Goal: Task Accomplishment & Management: Manage account settings

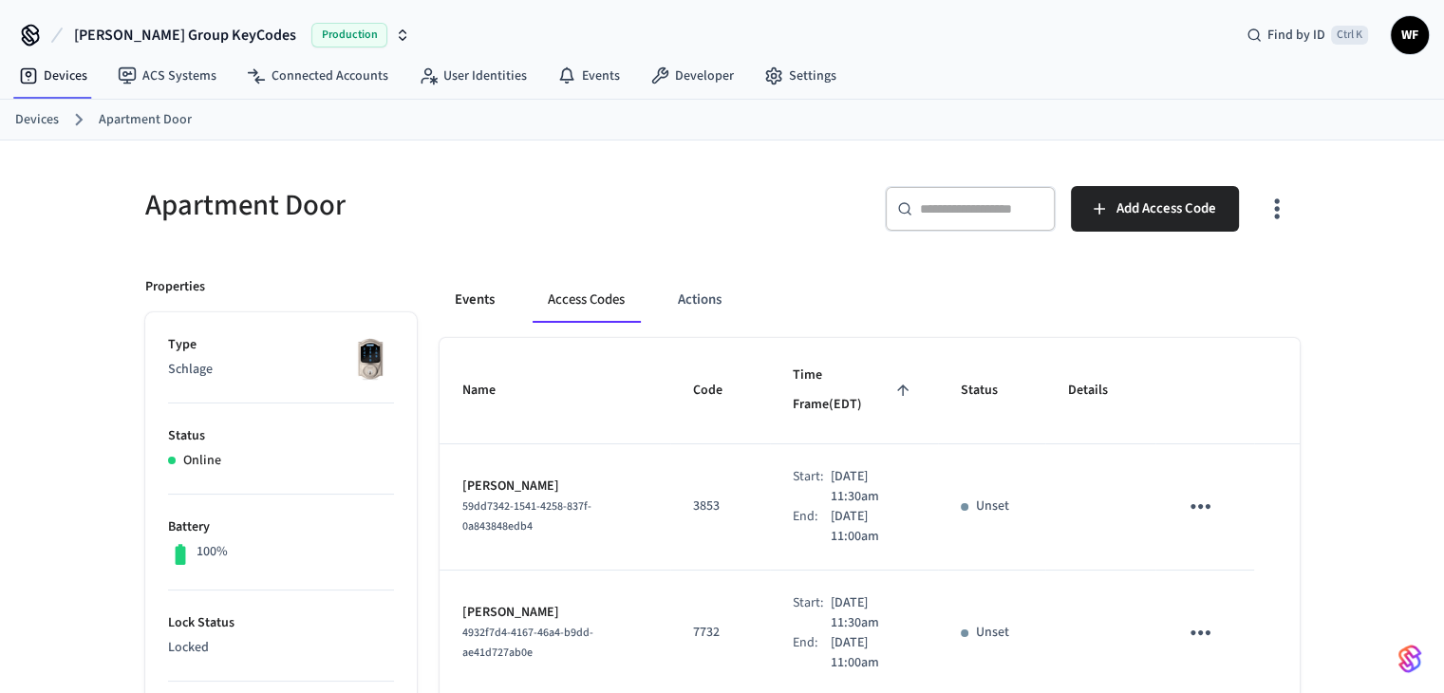
click at [472, 294] on button "Events" at bounding box center [475, 300] width 70 height 46
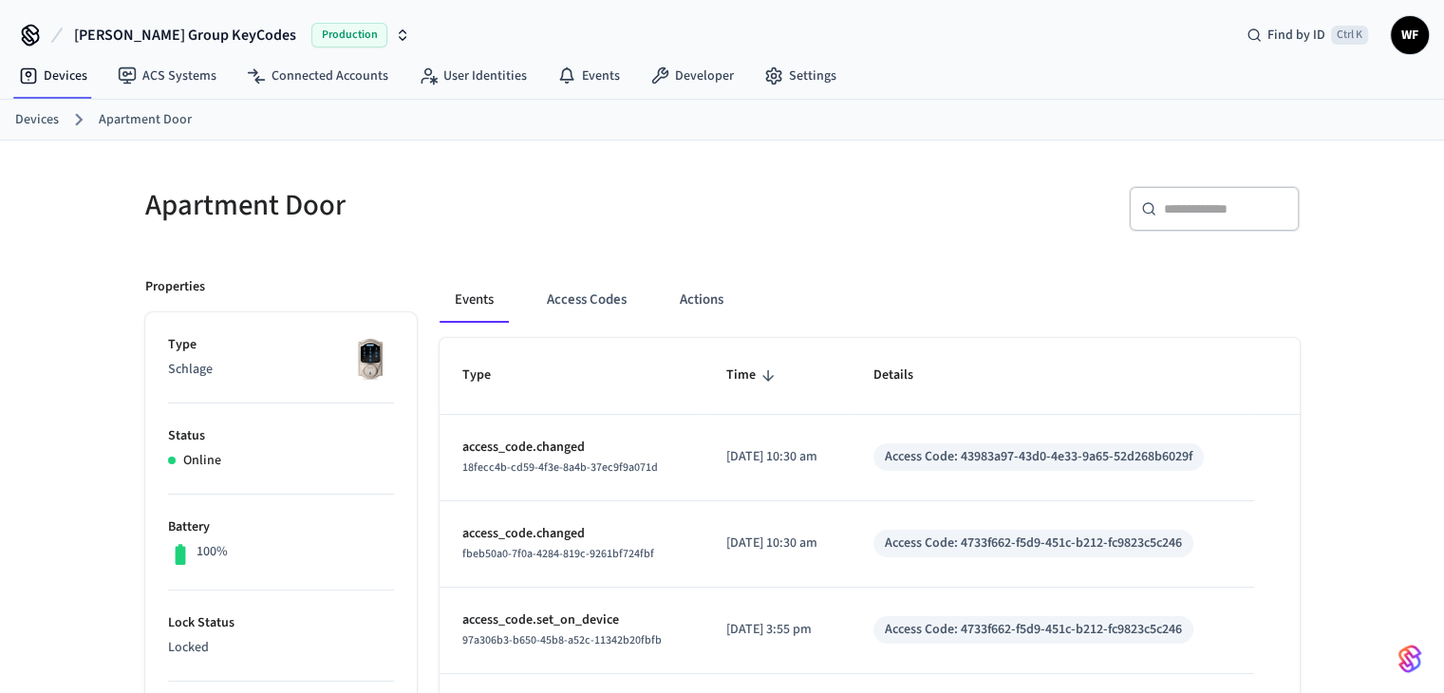
scroll to position [190, 0]
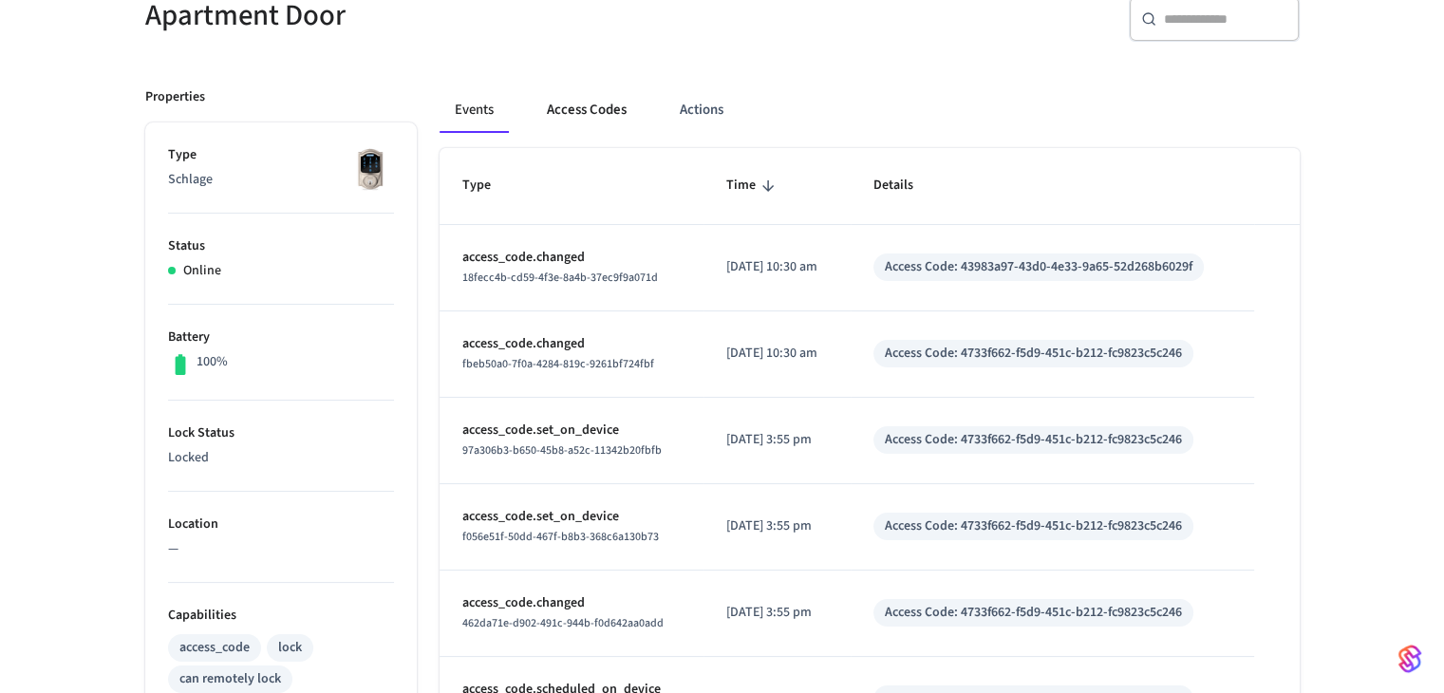
click at [590, 113] on button "Access Codes" at bounding box center [587, 110] width 110 height 46
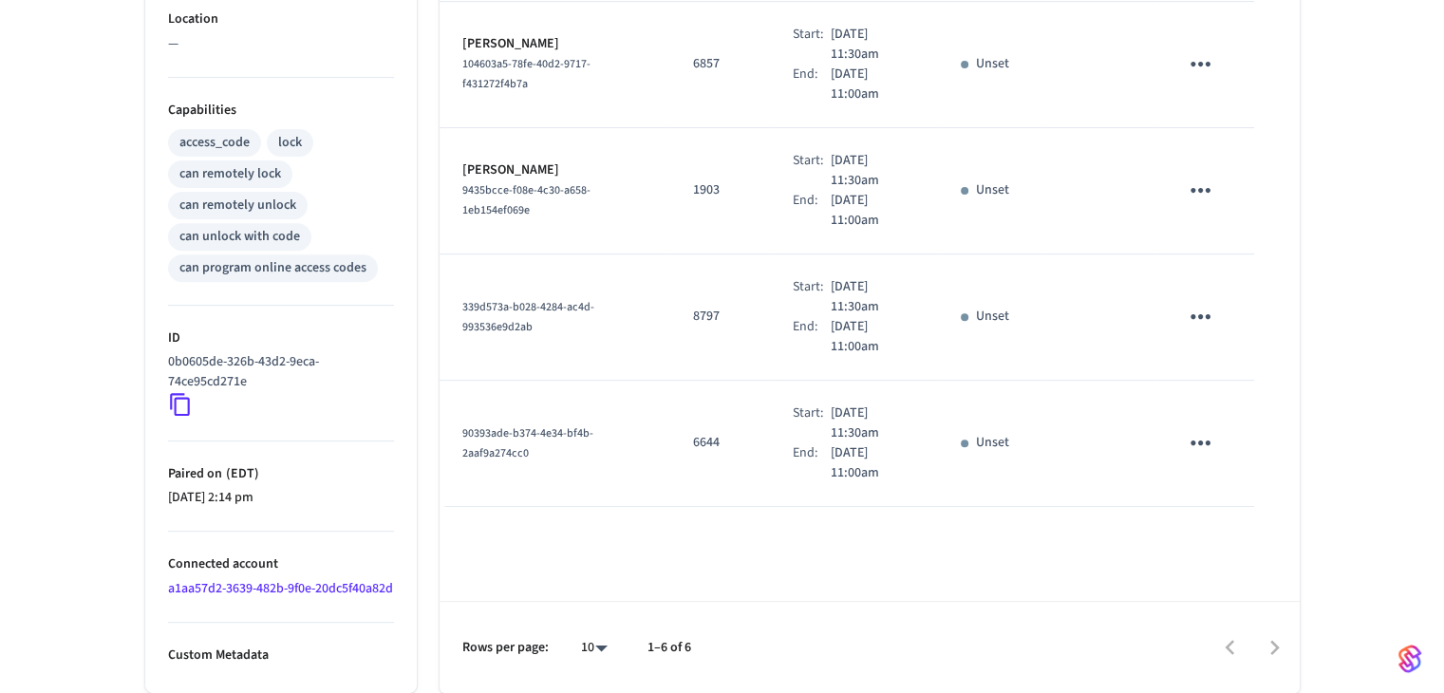
scroll to position [713, 0]
click at [1194, 428] on icon "sticky table" at bounding box center [1200, 442] width 29 height 29
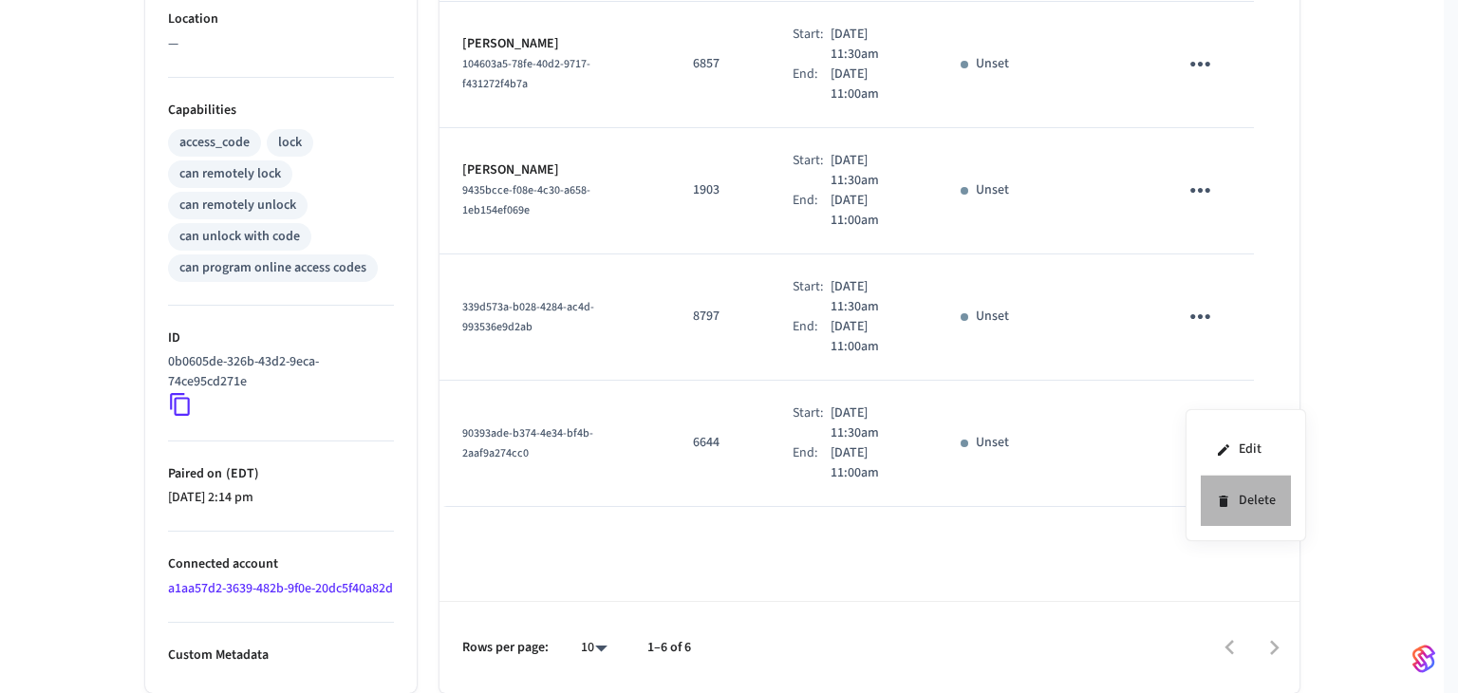
click at [1265, 518] on li "Delete" at bounding box center [1246, 501] width 90 height 50
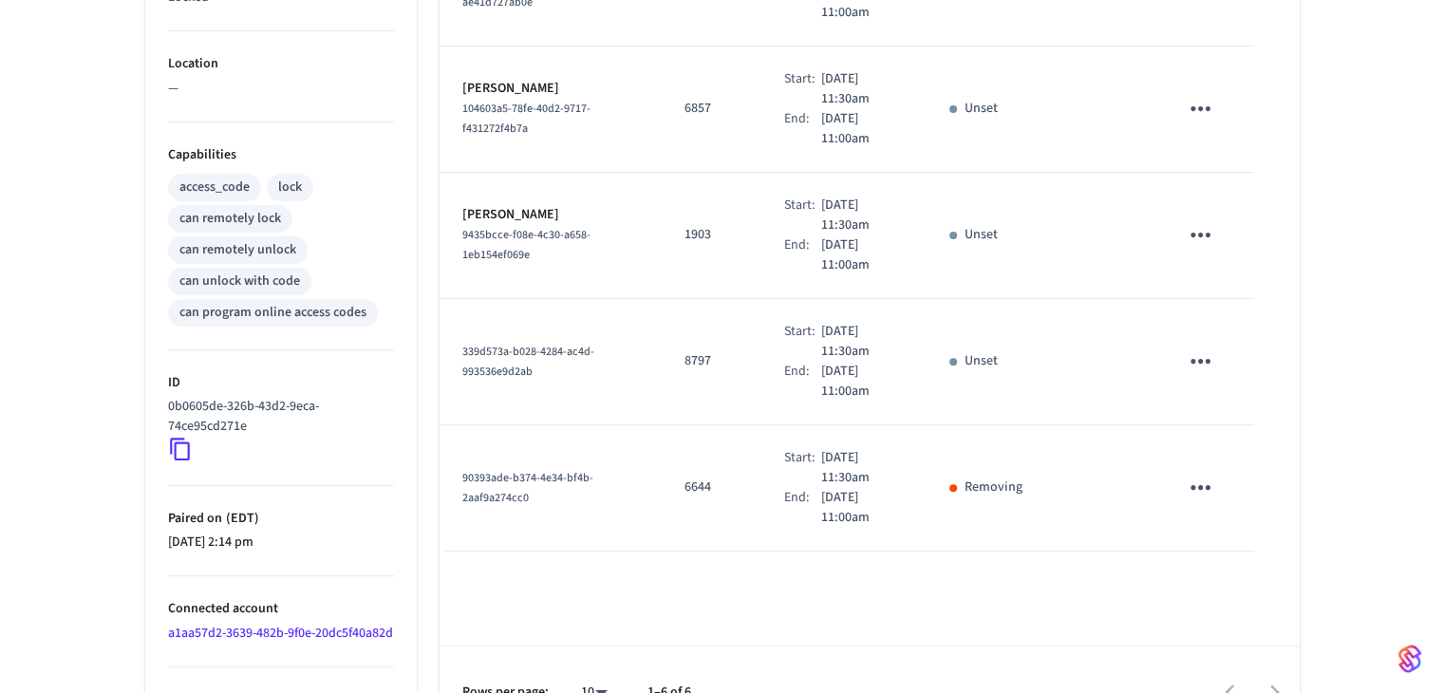
scroll to position [618, 0]
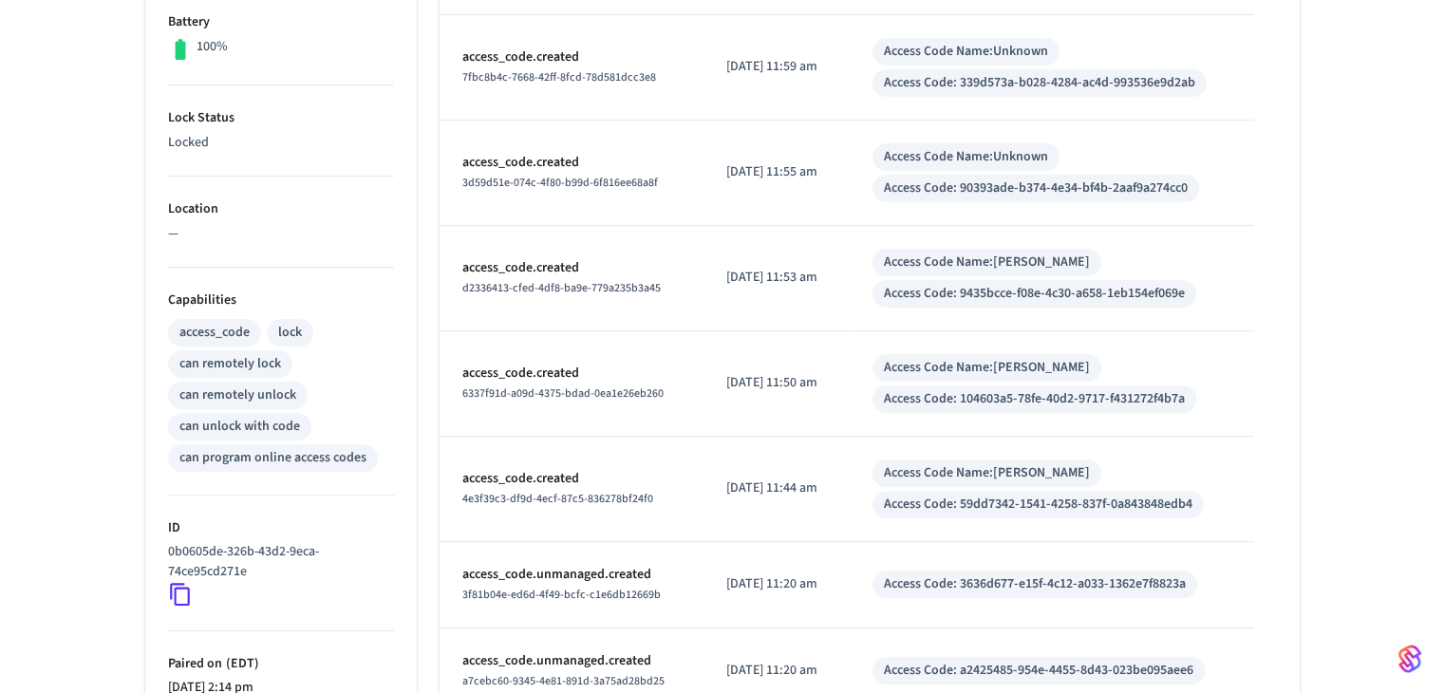
scroll to position [238, 0]
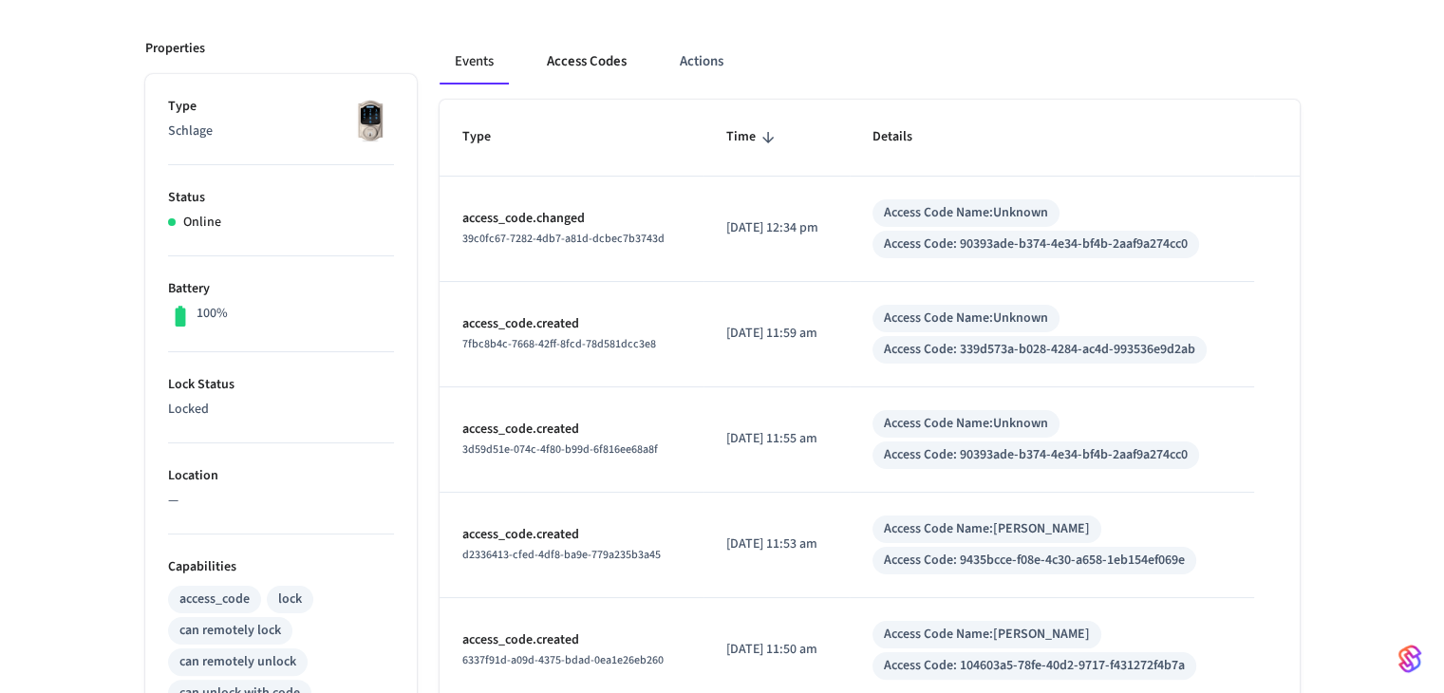
click at [600, 60] on button "Access Codes" at bounding box center [587, 62] width 110 height 46
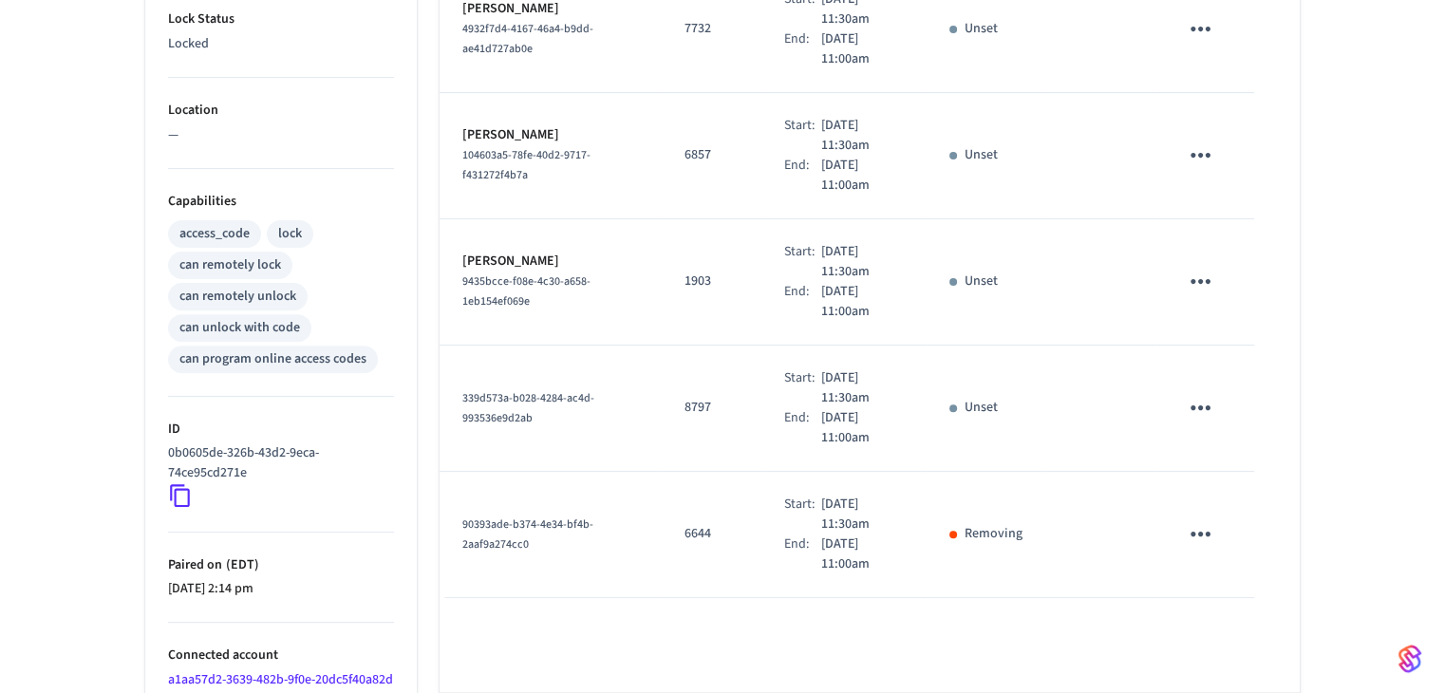
scroll to position [713, 0]
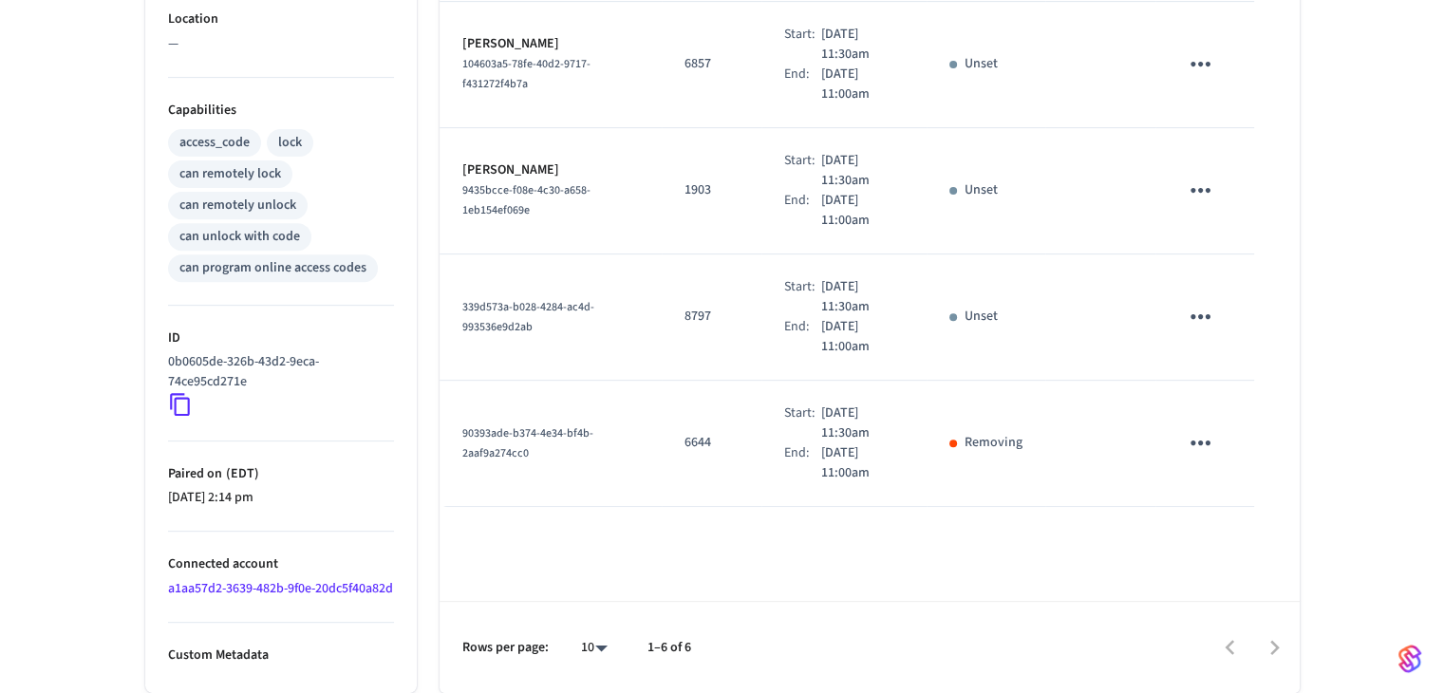
click at [1236, 273] on td "sticky table" at bounding box center [1205, 317] width 98 height 126
click at [1200, 302] on icon "sticky table" at bounding box center [1200, 316] width 29 height 29
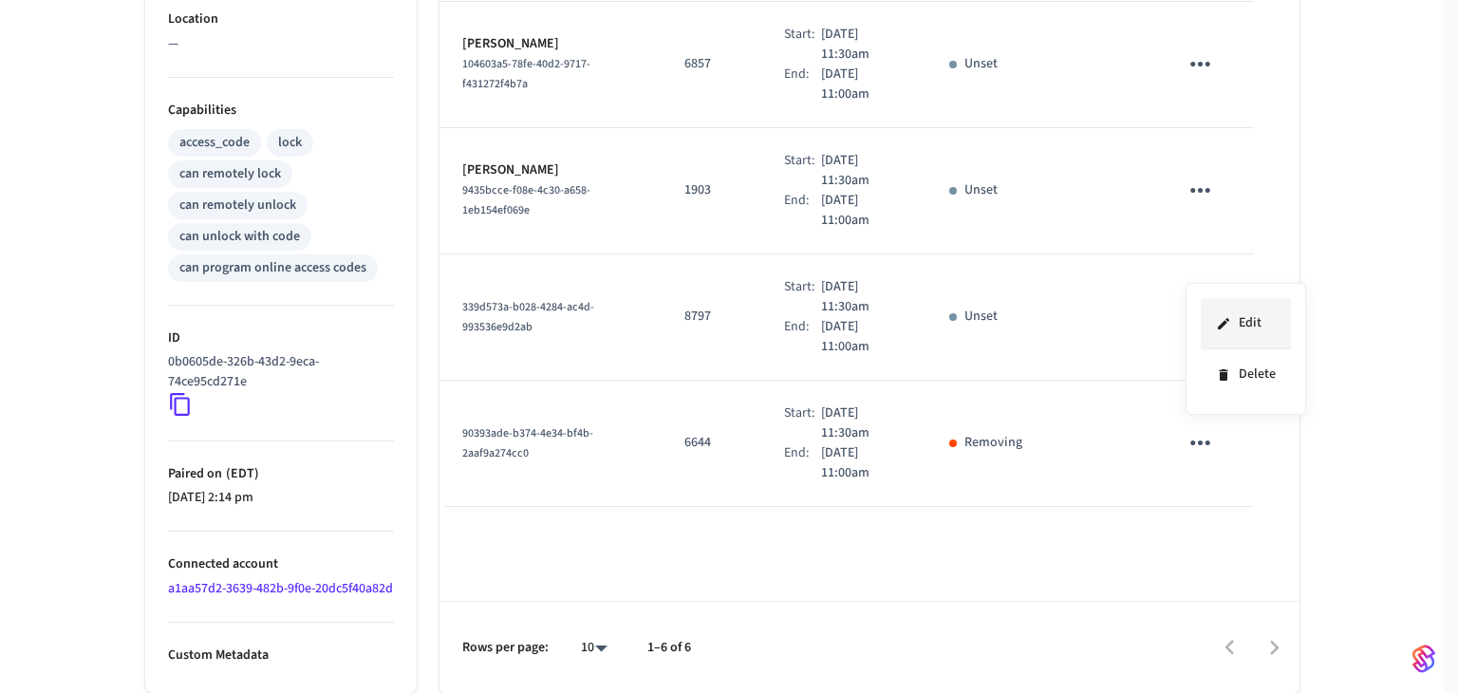
click at [1269, 336] on li "Edit" at bounding box center [1246, 323] width 90 height 51
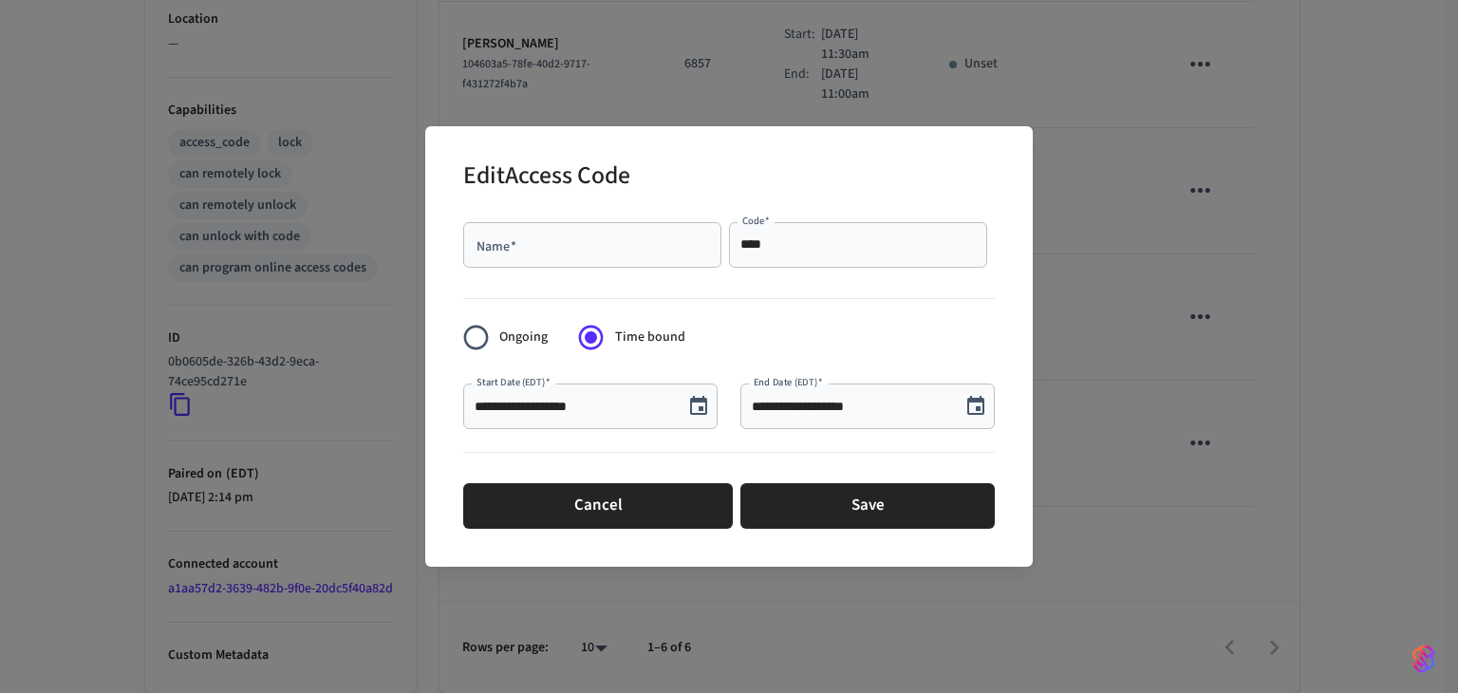
click at [558, 246] on input "Name   *" at bounding box center [592, 244] width 235 height 19
paste input "**********"
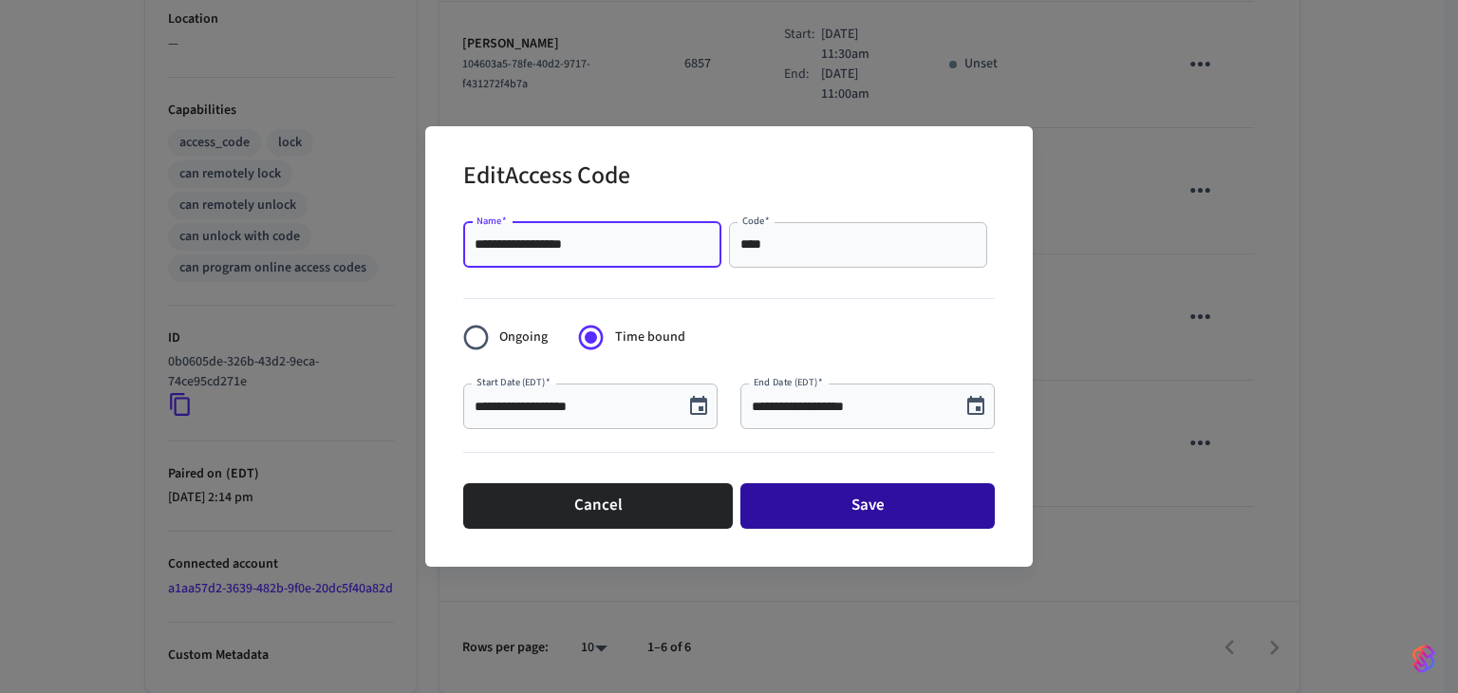
type input "**********"
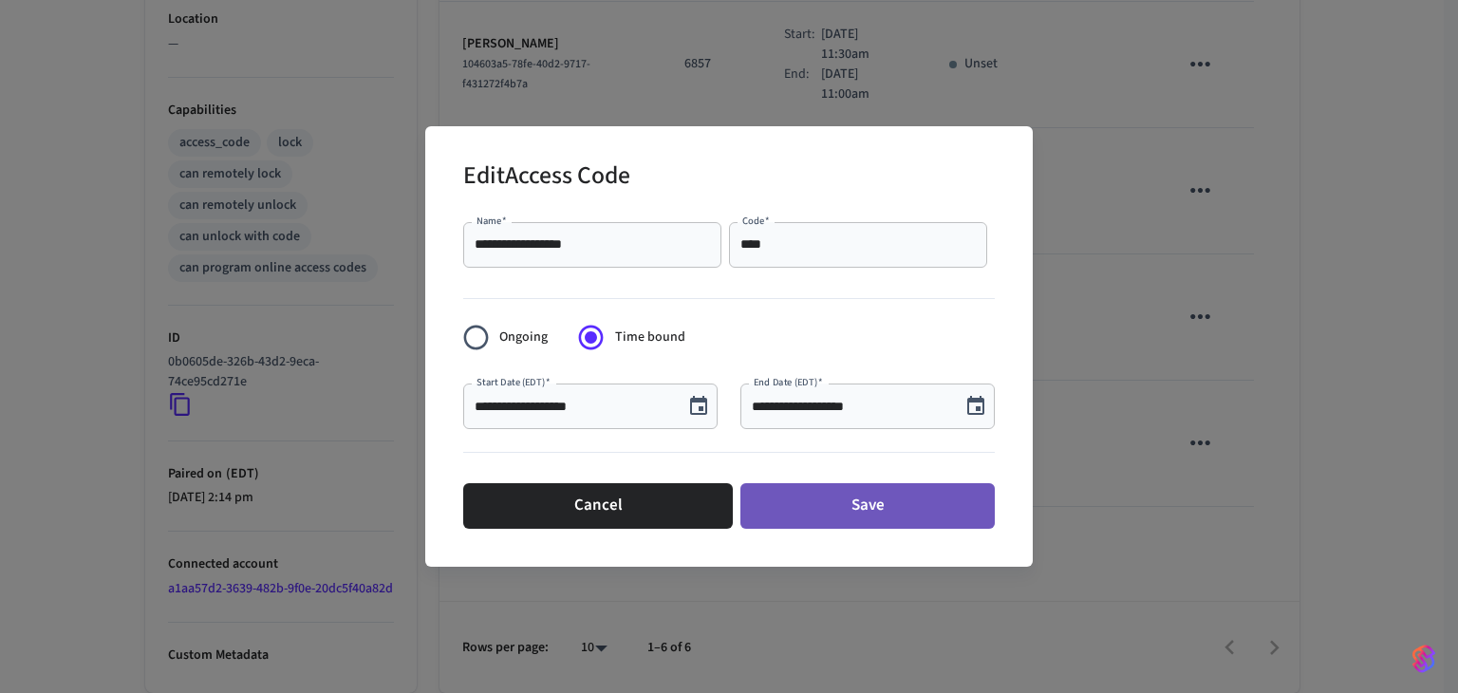
click at [908, 483] on button "Save" at bounding box center [868, 506] width 254 height 46
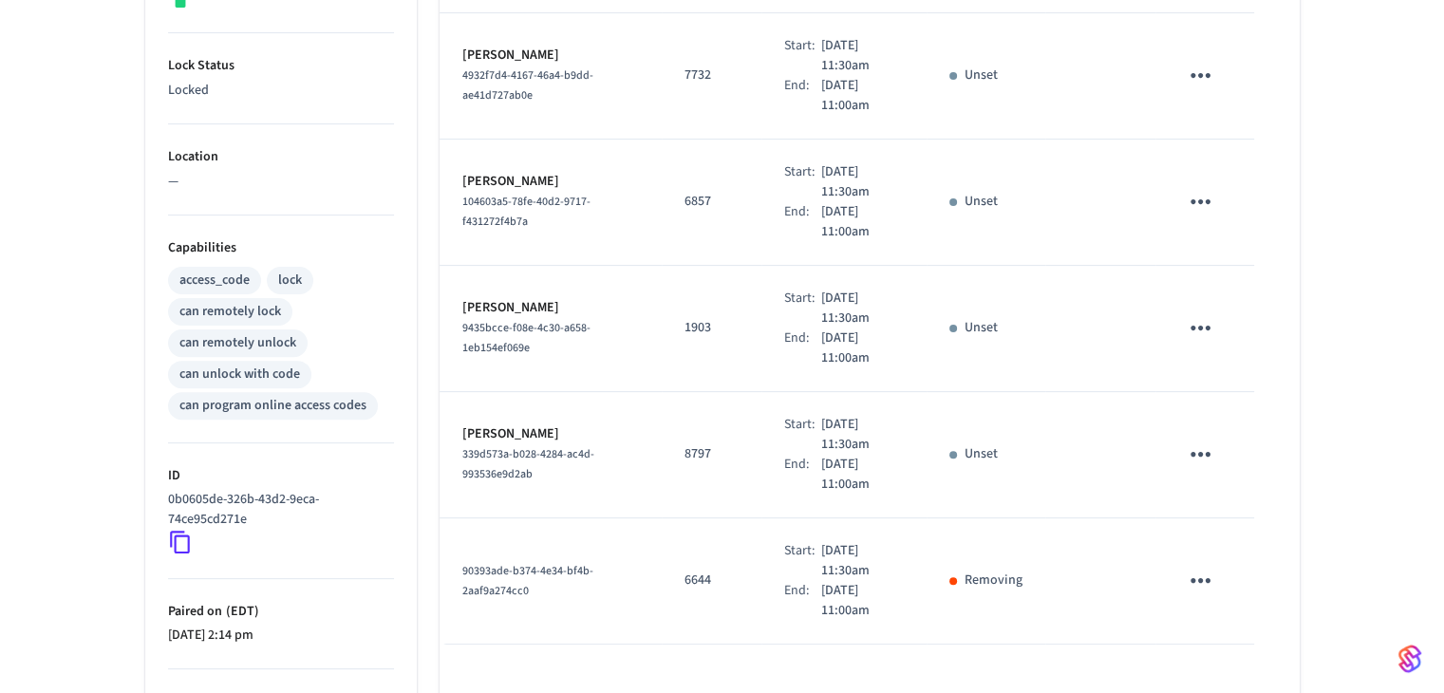
scroll to position [570, 0]
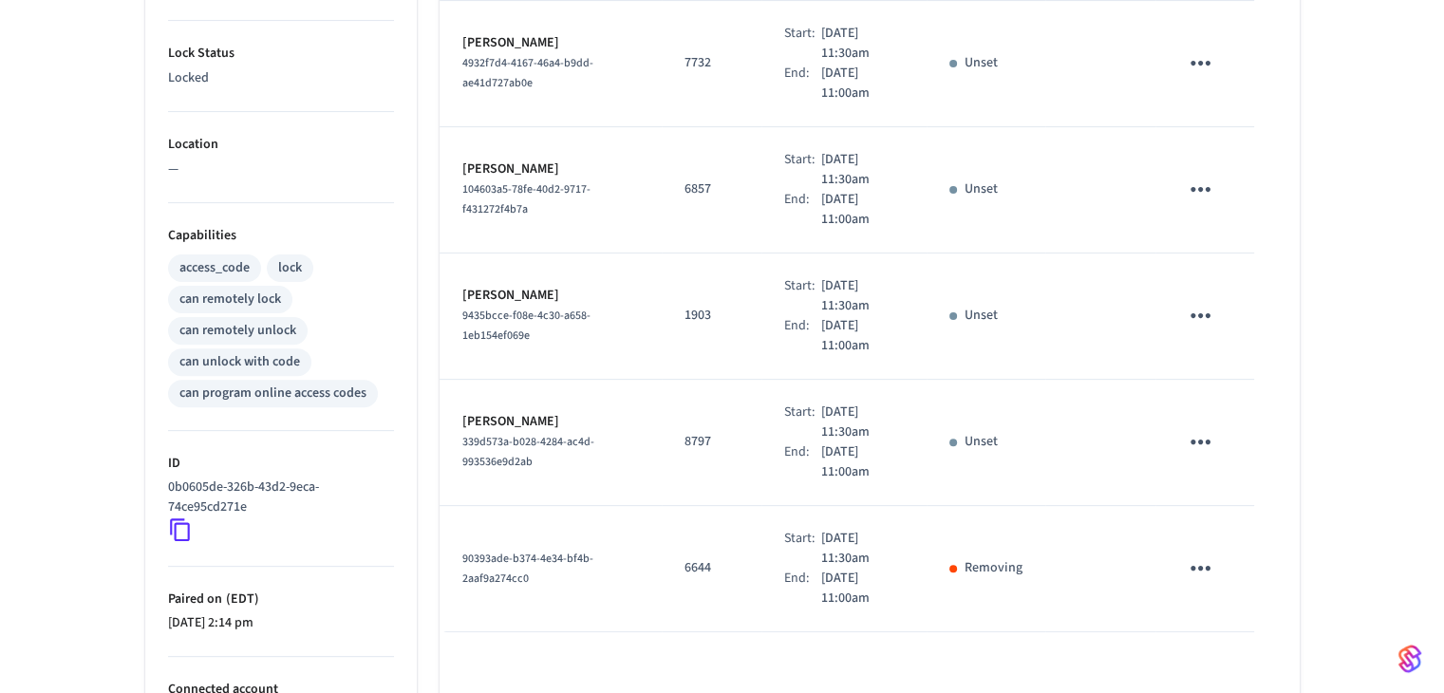
click at [1216, 420] on button "sticky table" at bounding box center [1200, 442] width 45 height 45
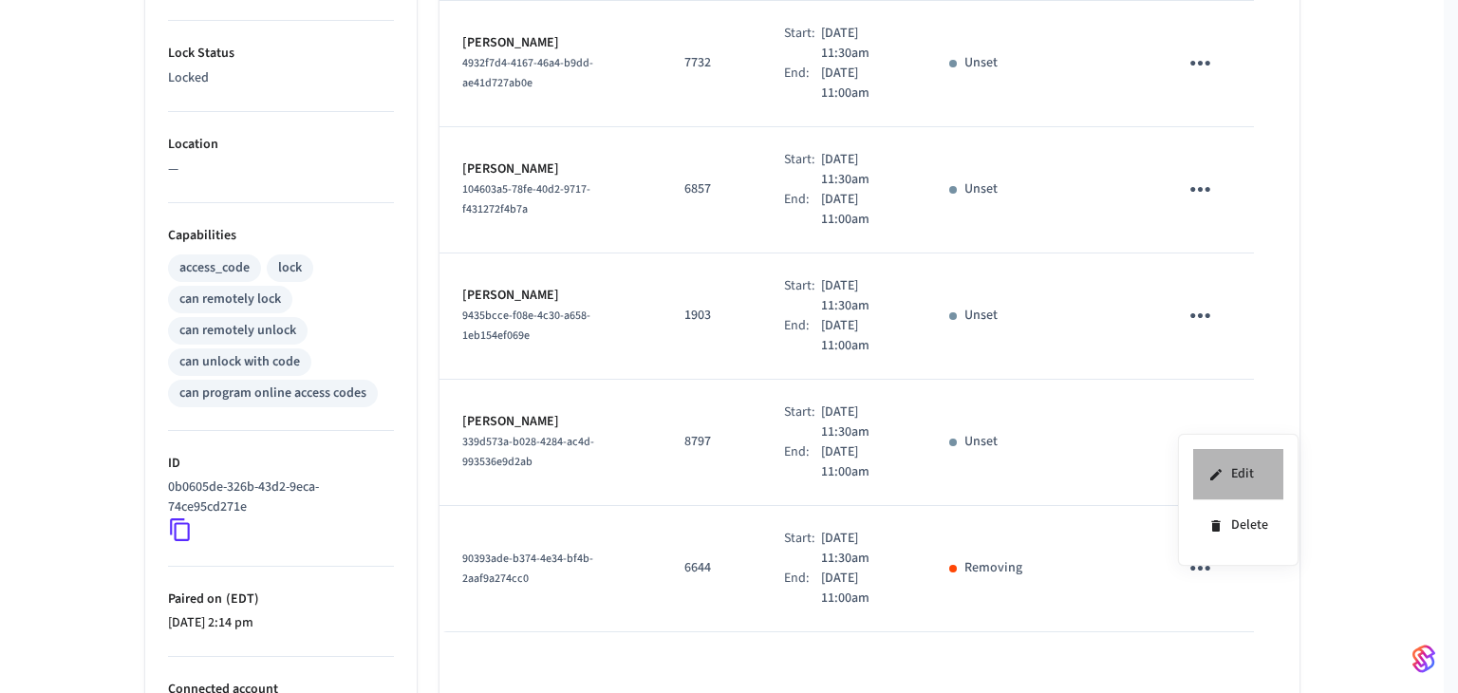
click at [1232, 481] on li "Edit" at bounding box center [1239, 474] width 90 height 51
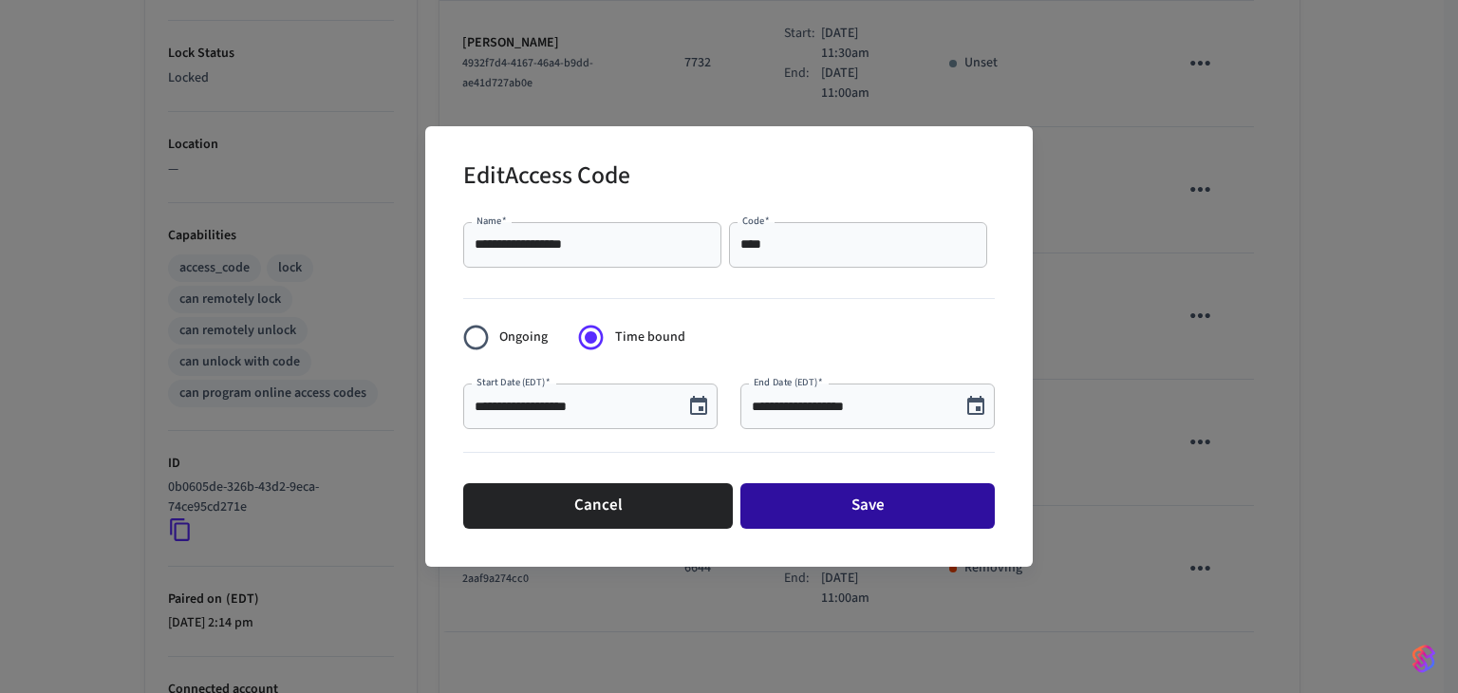
click at [827, 510] on button "Save" at bounding box center [868, 506] width 254 height 46
